Goal: Book appointment/travel/reservation

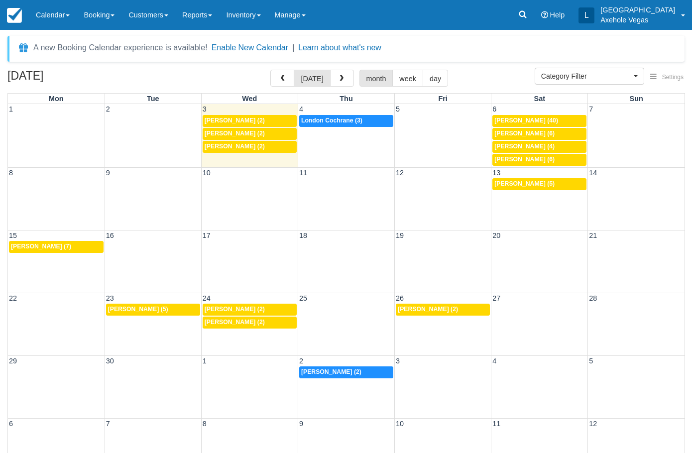
select select
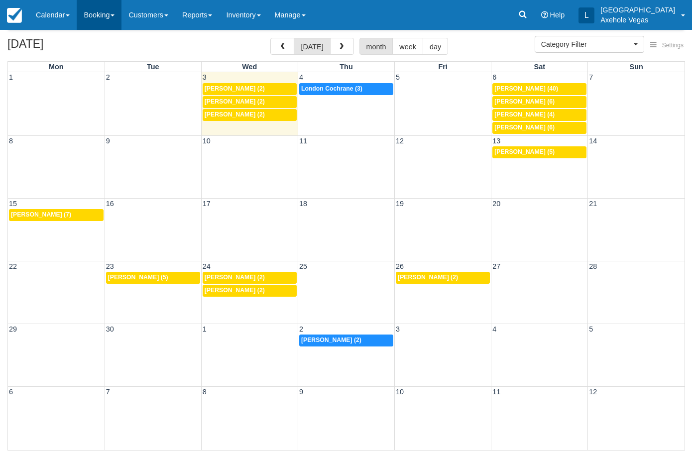
click at [95, 12] on link "Booking" at bounding box center [99, 15] width 45 height 30
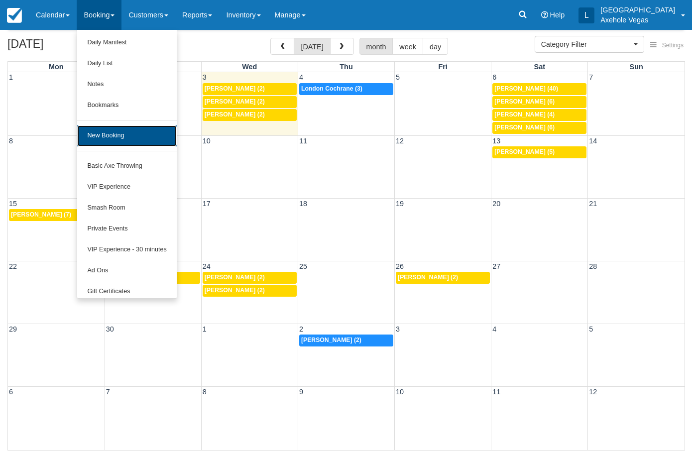
click at [118, 129] on link "New Booking" at bounding box center [126, 136] width 99 height 21
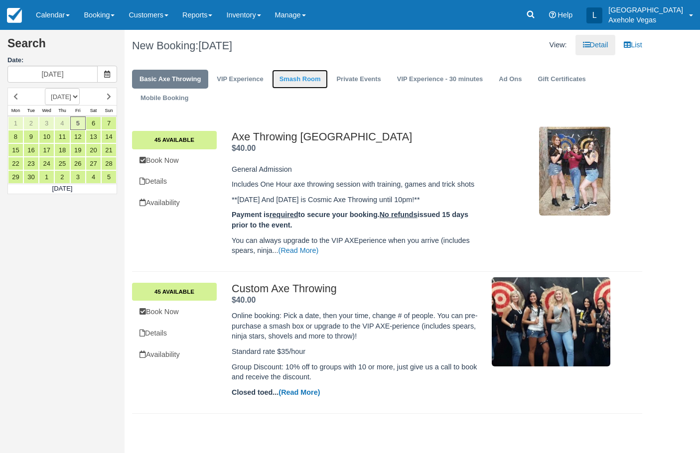
click at [327, 83] on link "Smash Room" at bounding box center [300, 79] width 56 height 19
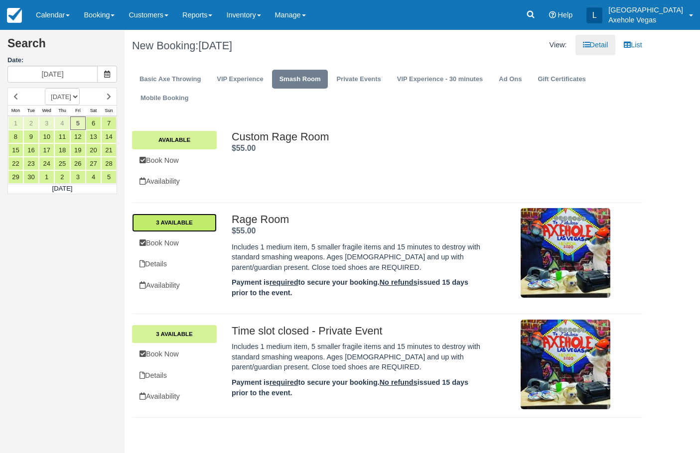
click at [200, 223] on link "3 Available" at bounding box center [174, 223] width 85 height 18
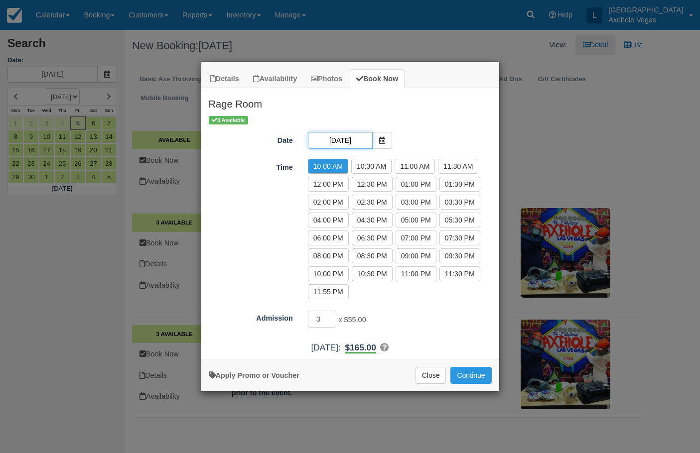
click at [370, 136] on input "Fri 05 Sep 2025" at bounding box center [340, 140] width 65 height 17
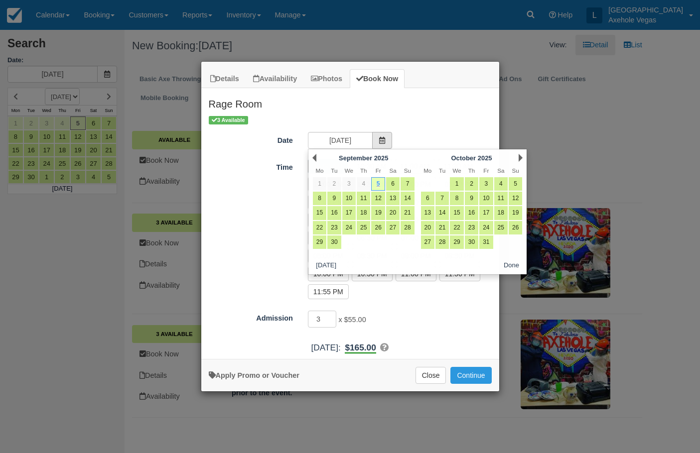
click at [384, 139] on icon "Item Modal" at bounding box center [382, 140] width 7 height 7
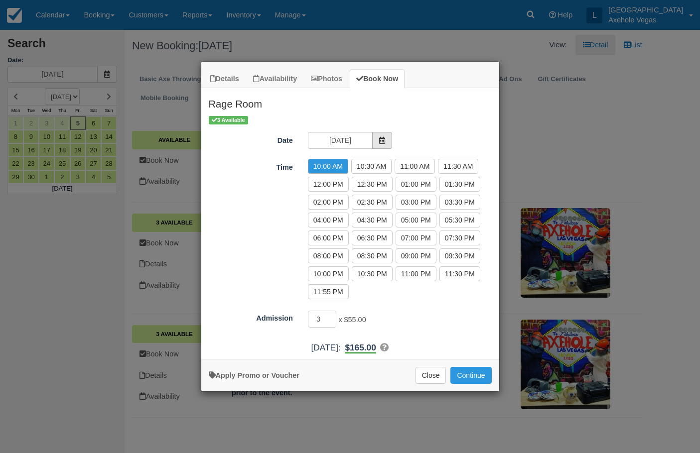
click at [384, 139] on icon "Item Modal" at bounding box center [382, 140] width 7 height 7
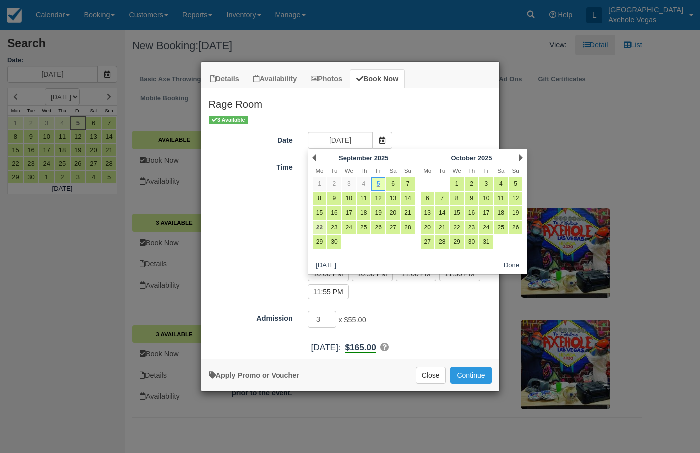
click at [323, 227] on link "22" at bounding box center [319, 227] width 13 height 13
type input "Mon 22 Sep 2025"
radio input "false"
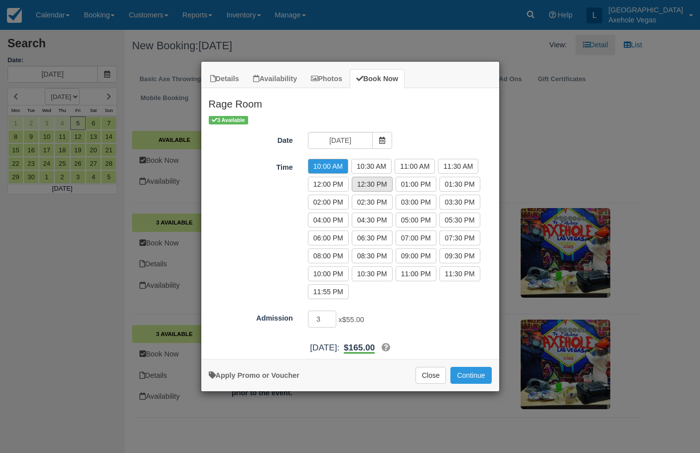
click at [370, 187] on label "12:30 PM" at bounding box center [372, 184] width 41 height 15
radio input "true"
click at [327, 319] on input "3" at bounding box center [322, 319] width 29 height 17
type input "2"
click at [246, 375] on link "Apply Promo or Voucher" at bounding box center [254, 376] width 91 height 8
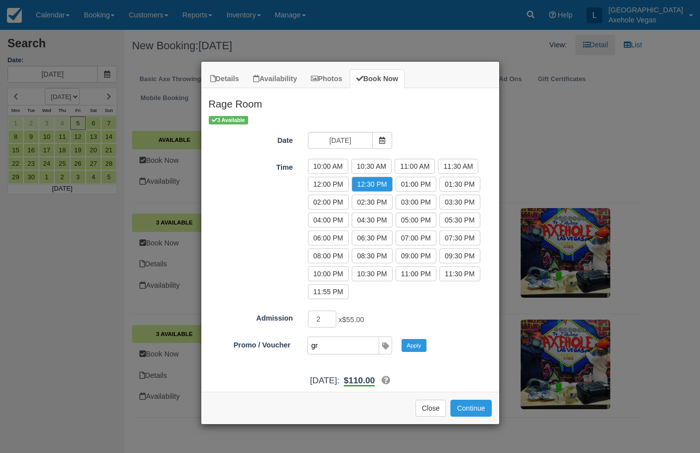
type input "GR100"
click at [418, 340] on button "Apply" at bounding box center [413, 345] width 25 height 13
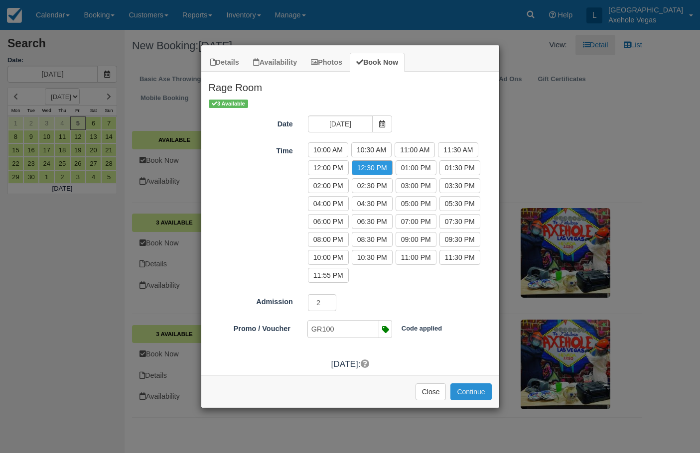
click at [474, 392] on button "Continue" at bounding box center [470, 392] width 41 height 17
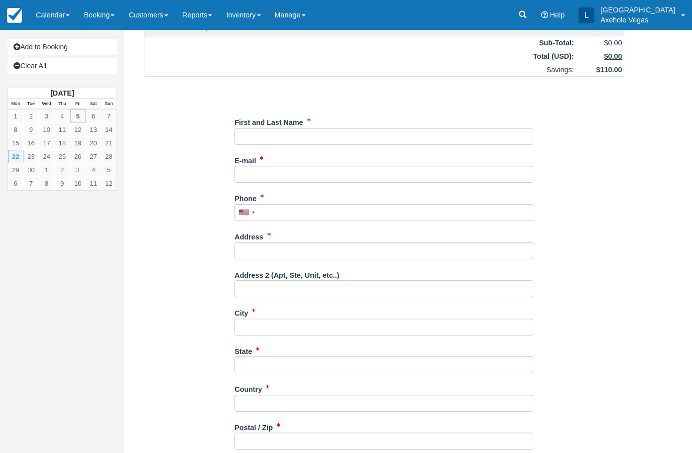
scroll to position [185, 0]
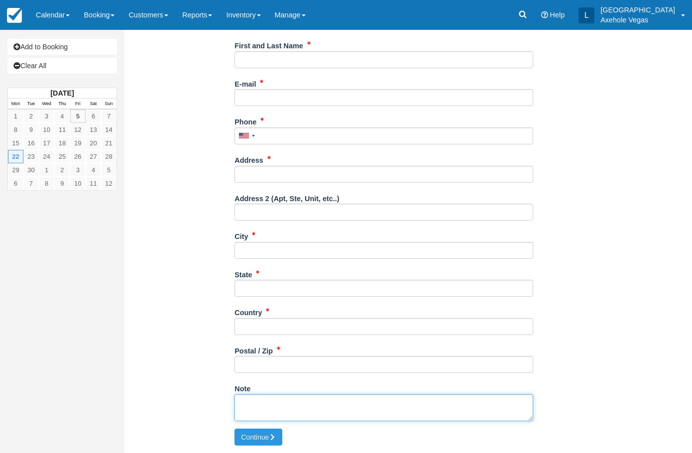
click at [278, 405] on textarea "Note" at bounding box center [384, 407] width 299 height 27
drag, startPoint x: 288, startPoint y: 404, endPoint x: 317, endPoint y: 404, distance: 29.4
click at [317, 404] on textarea "GRROUPON: 44701576" at bounding box center [384, 407] width 299 height 27
type textarea "GRROUPON: 44701576"
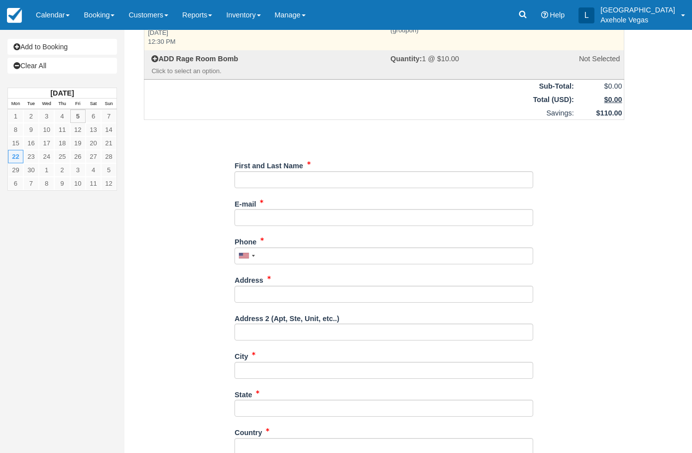
scroll to position [0, 0]
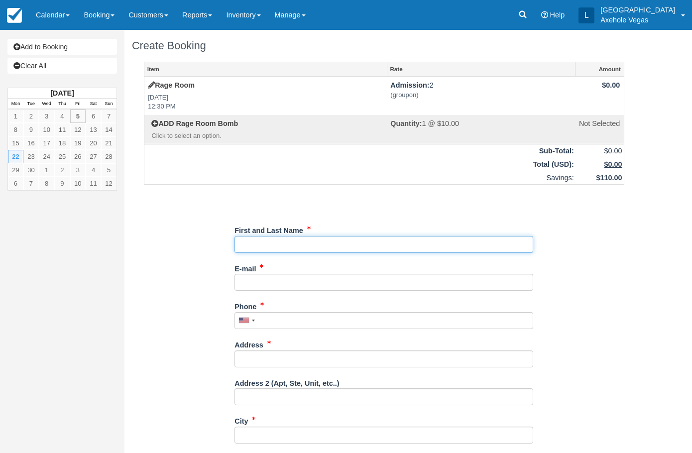
click at [275, 246] on input "First and Last Name" at bounding box center [384, 244] width 299 height 17
paste input "[PERSON_NAME]"
type input "Marc Jean"
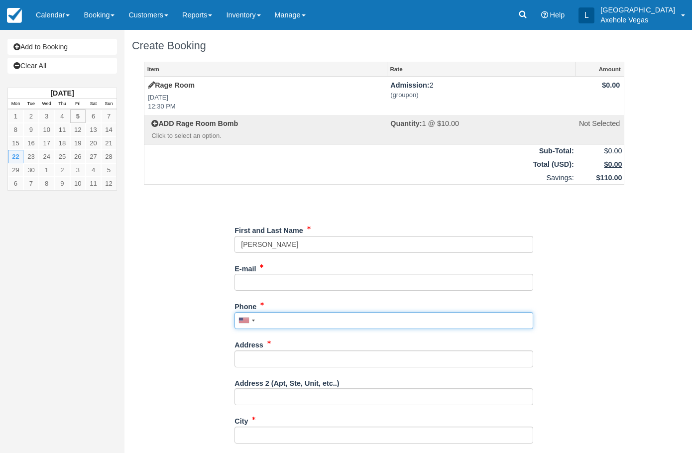
click at [332, 321] on input "Phone" at bounding box center [384, 320] width 299 height 17
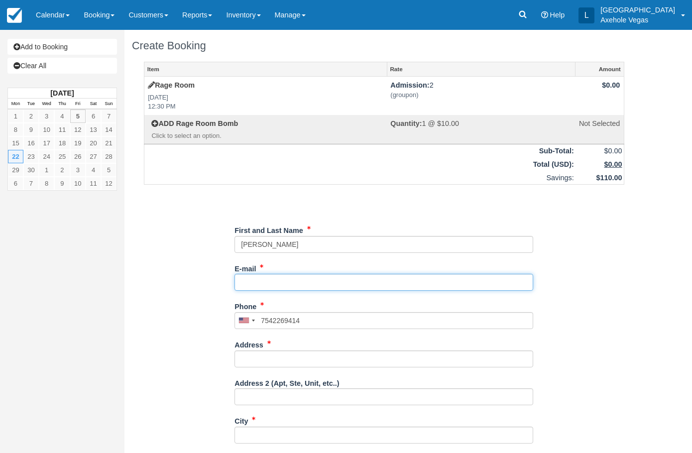
type input "(754) 226-9414"
click at [328, 282] on input "E-mail" at bounding box center [384, 282] width 299 height 17
type input "M"
type input "marc_jean19@yahoo.com"
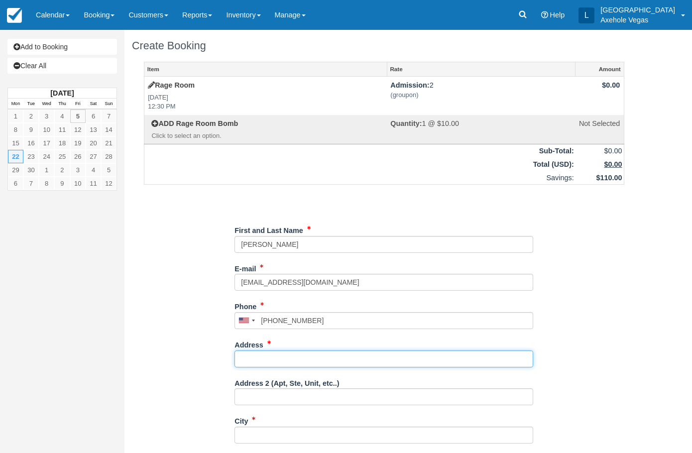
click at [248, 361] on input "Address" at bounding box center [384, 359] width 299 height 17
type input "450 Fremont street"
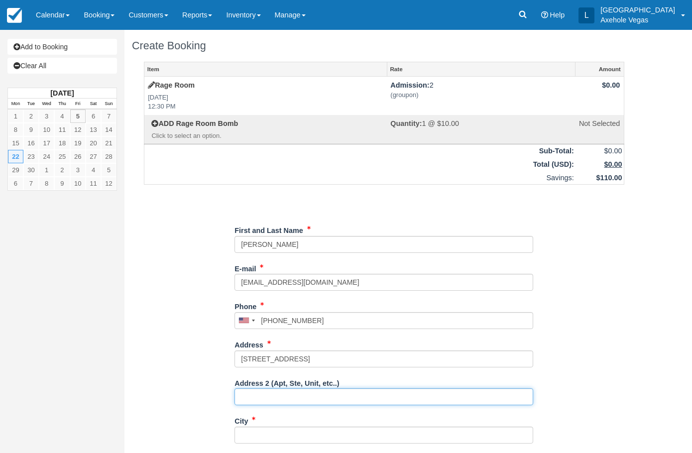
type input "Ste 163"
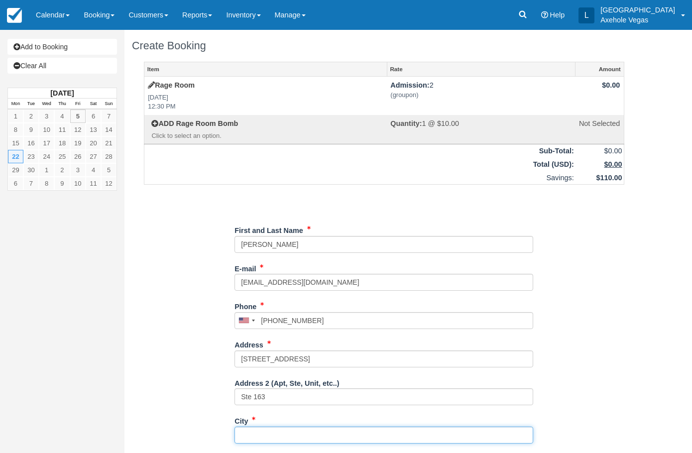
type input "las vegas"
type input "NV"
type input "United States"
type input "89101"
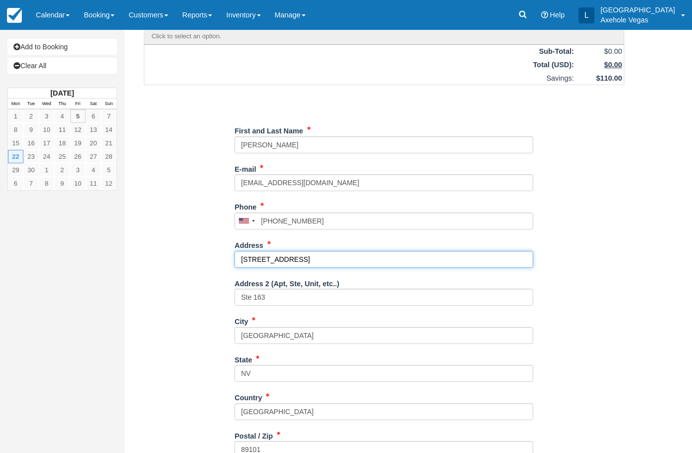
scroll to position [185, 0]
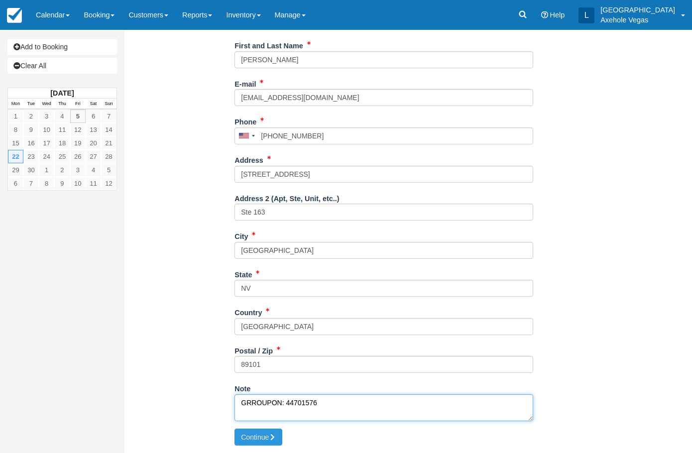
click at [257, 401] on textarea "GRROUPON: 44701576" at bounding box center [384, 407] width 299 height 27
drag, startPoint x: 281, startPoint y: 401, endPoint x: 313, endPoint y: 403, distance: 32.0
click at [313, 403] on textarea "GROUPON: 44701576" at bounding box center [384, 407] width 299 height 27
type textarea "GROUPON: 44701576"
click at [333, 404] on textarea "GROUPON: 44701576" at bounding box center [384, 407] width 299 height 27
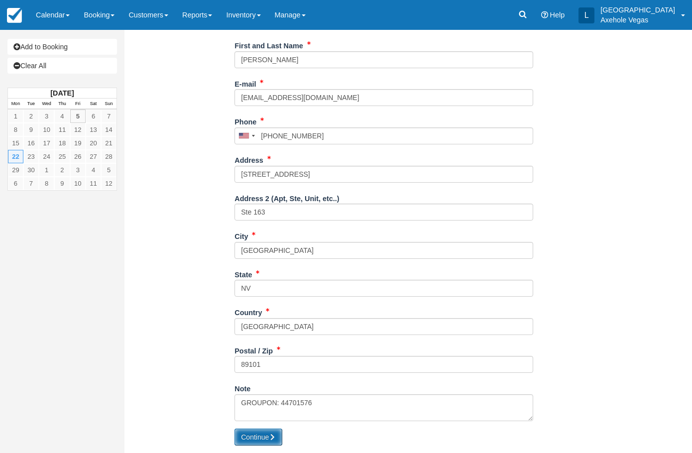
click at [264, 439] on button "Continue" at bounding box center [259, 437] width 48 height 17
type input "+17542269414"
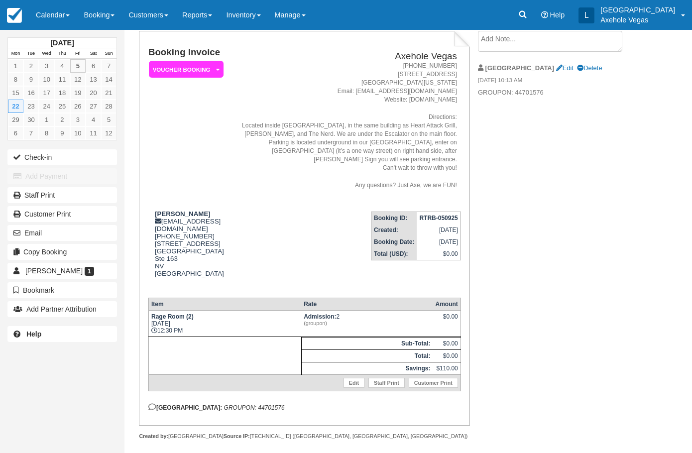
scroll to position [61, 0]
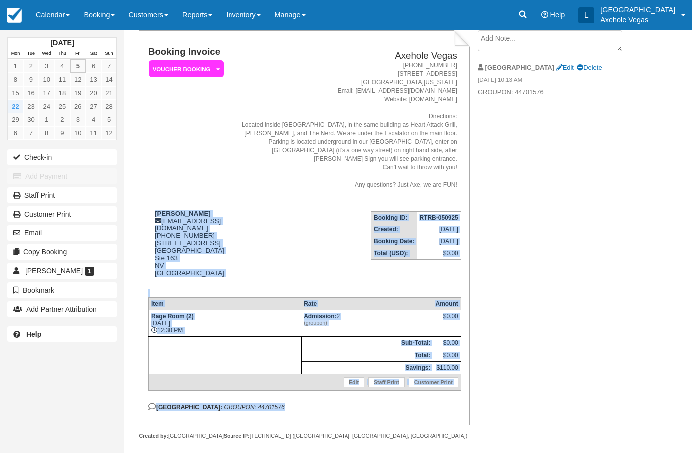
drag, startPoint x: 156, startPoint y: 204, endPoint x: 268, endPoint y: 401, distance: 226.6
click at [268, 401] on div "Booking Invoice Voucher Booking   Pending Payment Deposit Paid Pending VIP Part…" at bounding box center [304, 229] width 313 height 364
copy div "Marc Jean marc_jean19@yahoo.com 1 (754) 226-9414 450 Fremont street las vegas, …"
